Goal: Information Seeking & Learning: Find specific page/section

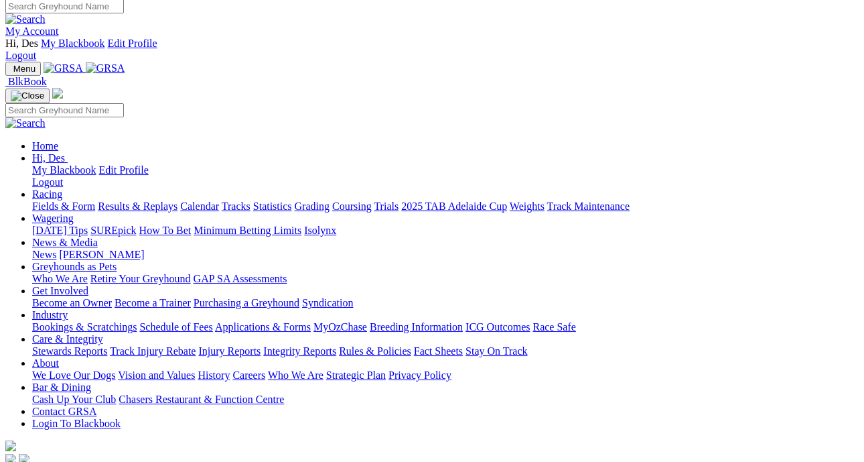
scroll to position [6, 10]
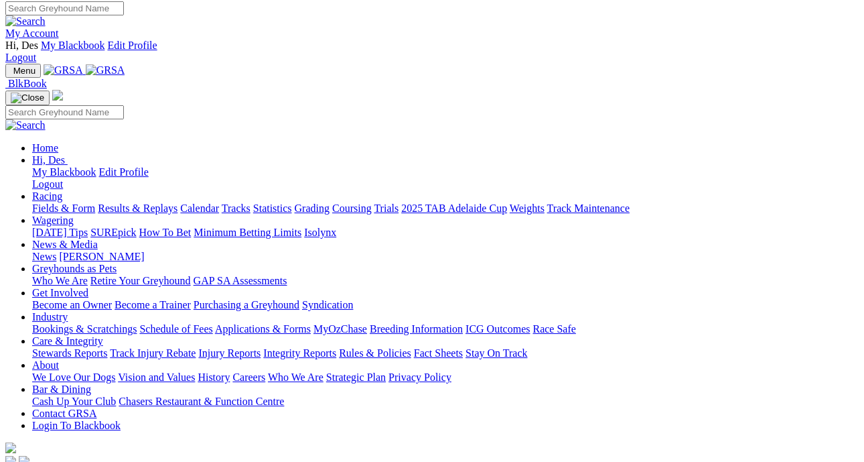
click at [103, 335] on link "Care & Integrity" at bounding box center [67, 340] width 71 height 11
click at [98, 238] on link "News & Media" at bounding box center [65, 243] width 66 height 11
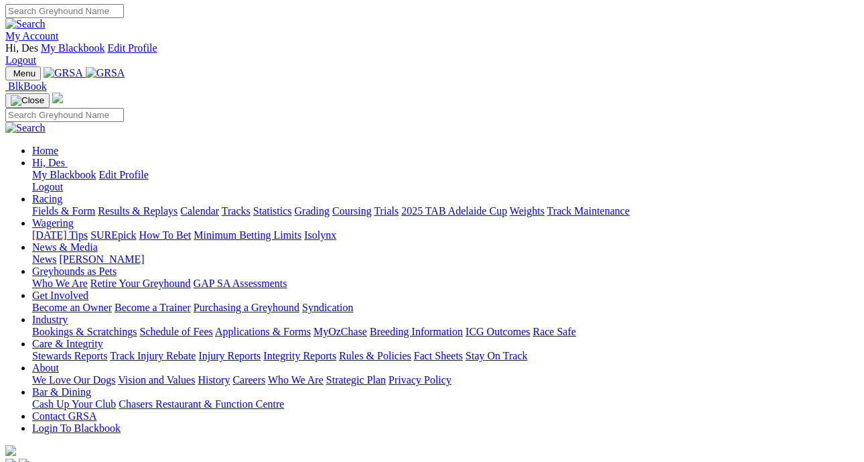
scroll to position [0, 10]
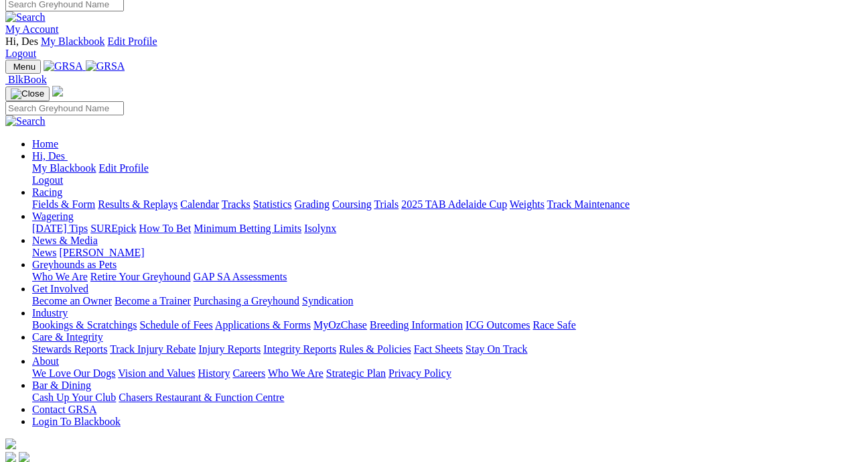
click at [98, 234] on link "News & Media" at bounding box center [65, 239] width 66 height 11
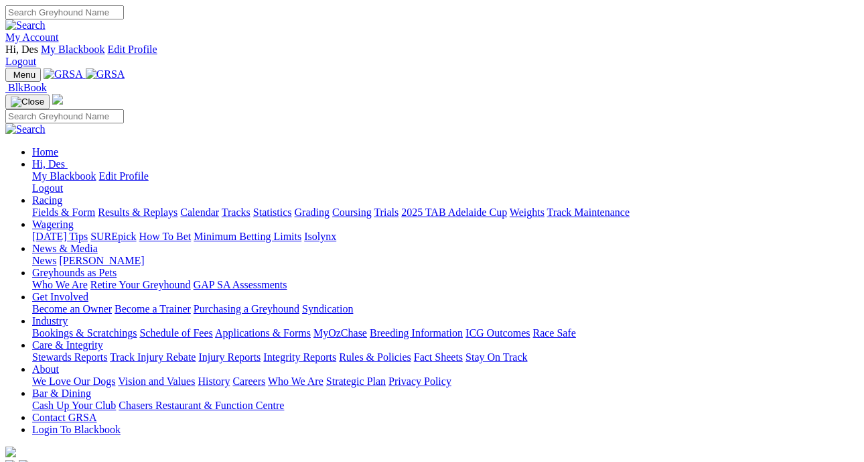
scroll to position [0, 0]
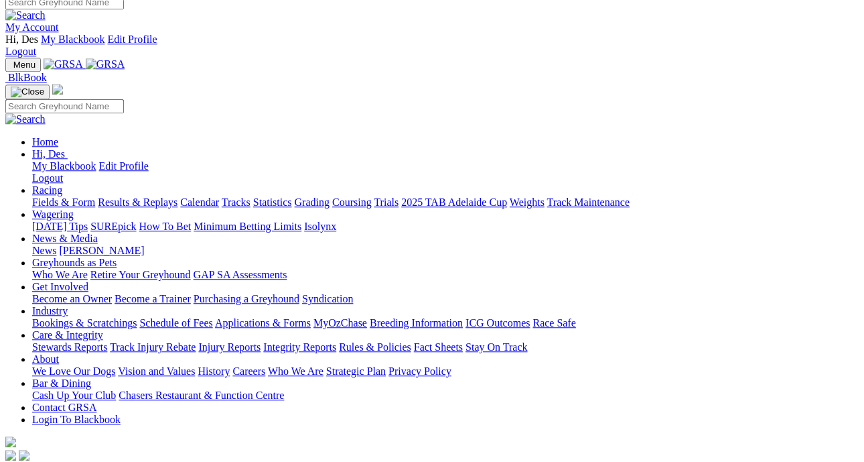
click at [56, 245] on link "News" at bounding box center [44, 250] width 24 height 11
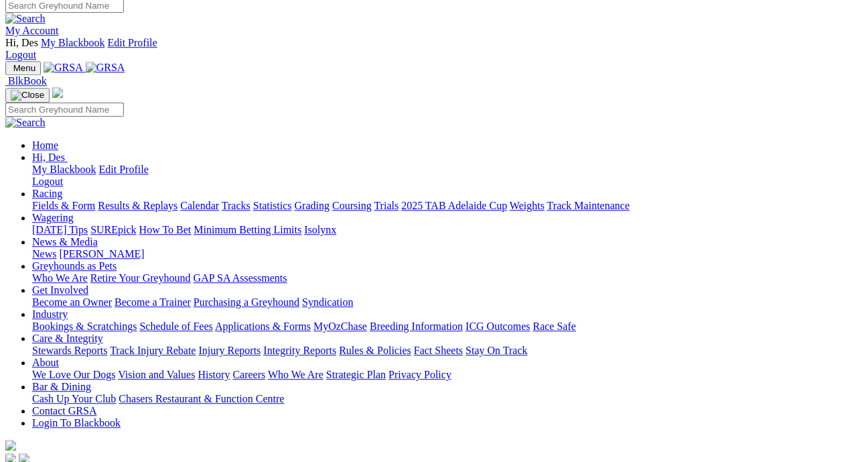
scroll to position [6, 0]
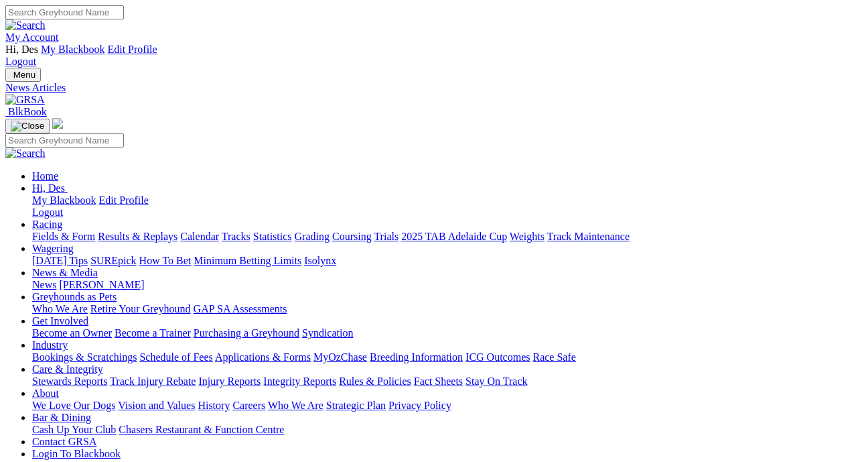
click at [336, 375] on link "Integrity Reports" at bounding box center [299, 380] width 73 height 11
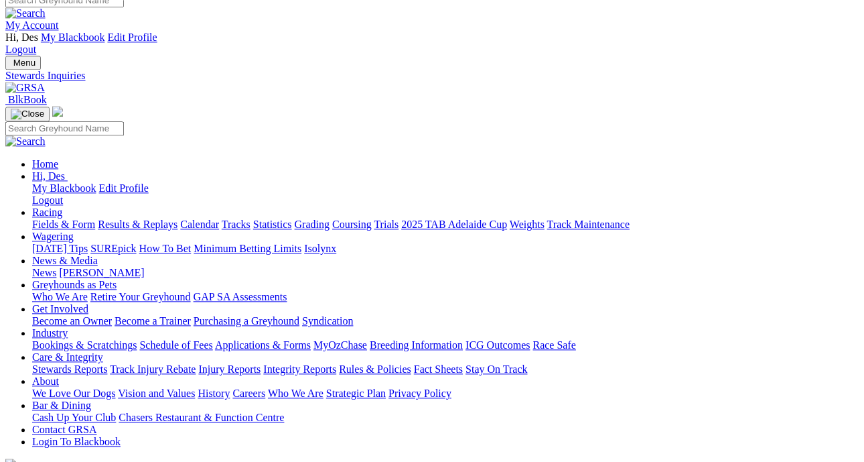
scroll to position [14, 0]
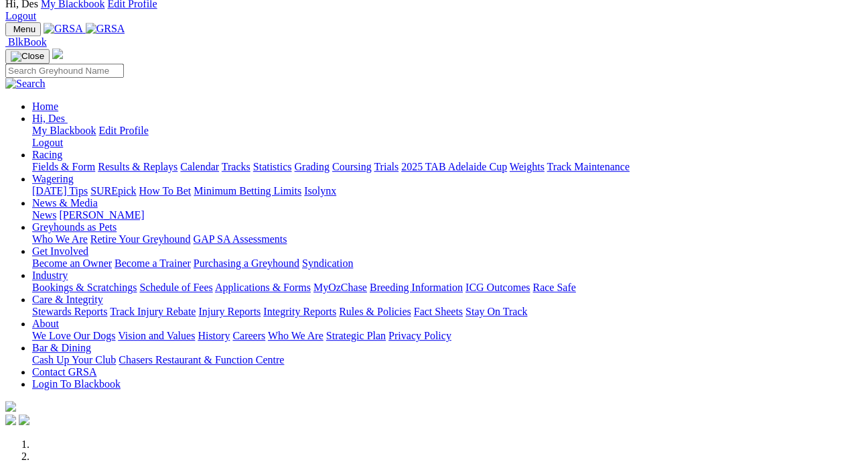
scroll to position [36, 0]
